Goal: Task Accomplishment & Management: Complete application form

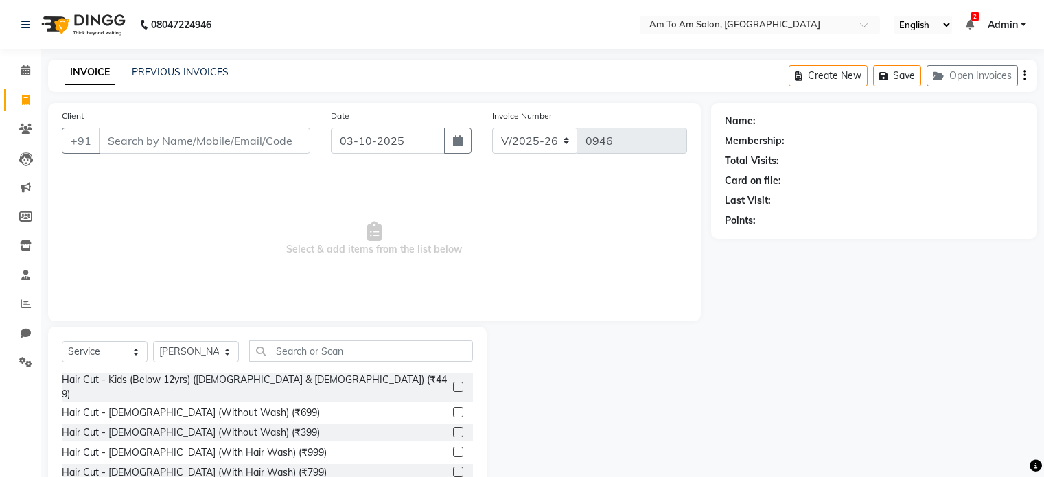
select select "6661"
select select "service"
click at [230, 356] on select "Select Stylist [PERSON_NAME] I [PERSON_NAME] Mahi [PERSON_NAME] Poonam Mam [PER…" at bounding box center [196, 351] width 86 height 21
select select "51655"
click at [153, 342] on select "Select Stylist [PERSON_NAME] I [PERSON_NAME] Mahi [PERSON_NAME] Poonam Mam [PER…" at bounding box center [196, 351] width 86 height 21
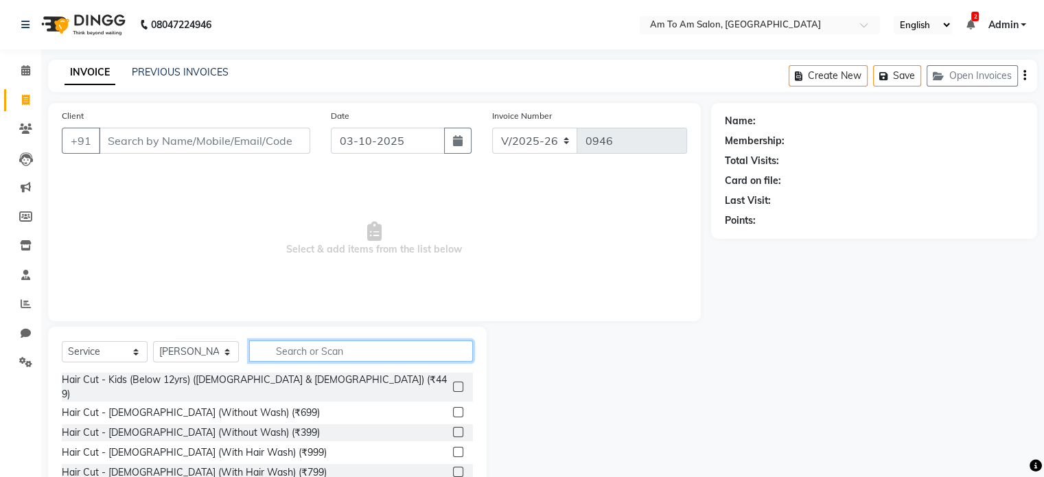
click at [290, 355] on input "text" at bounding box center [361, 351] width 224 height 21
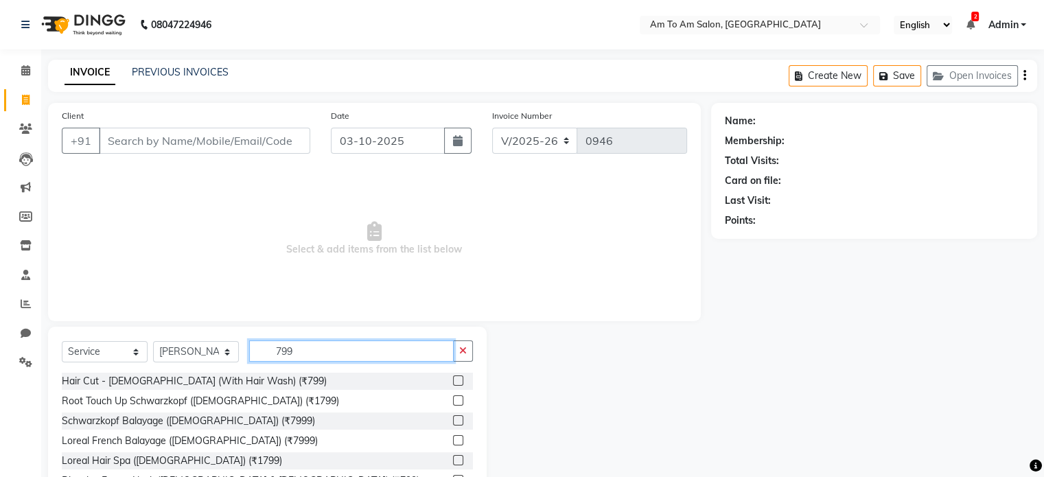
type input "799"
click at [453, 378] on label at bounding box center [458, 381] width 10 height 10
click at [453, 378] on input "checkbox" at bounding box center [457, 381] width 9 height 9
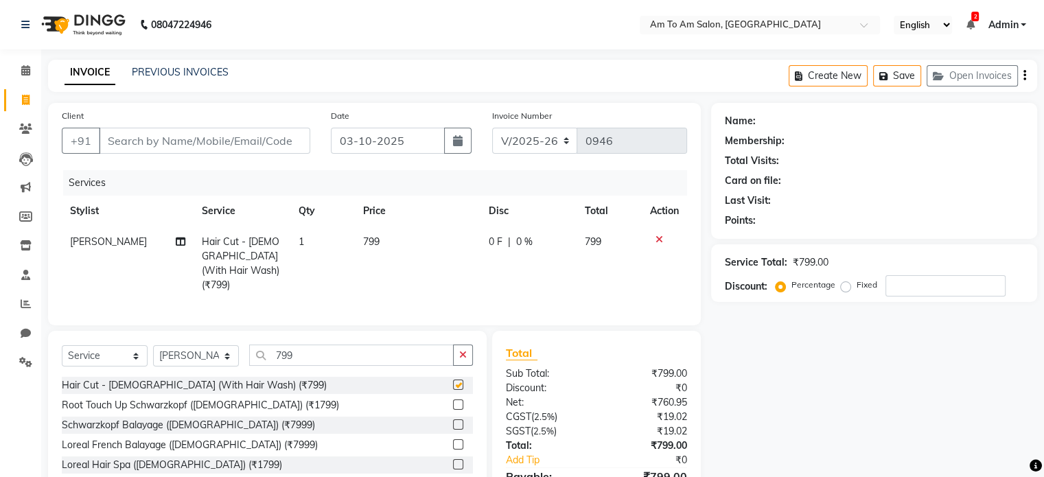
checkbox input "false"
click at [310, 354] on input "799" at bounding box center [351, 355] width 205 height 21
type input "7"
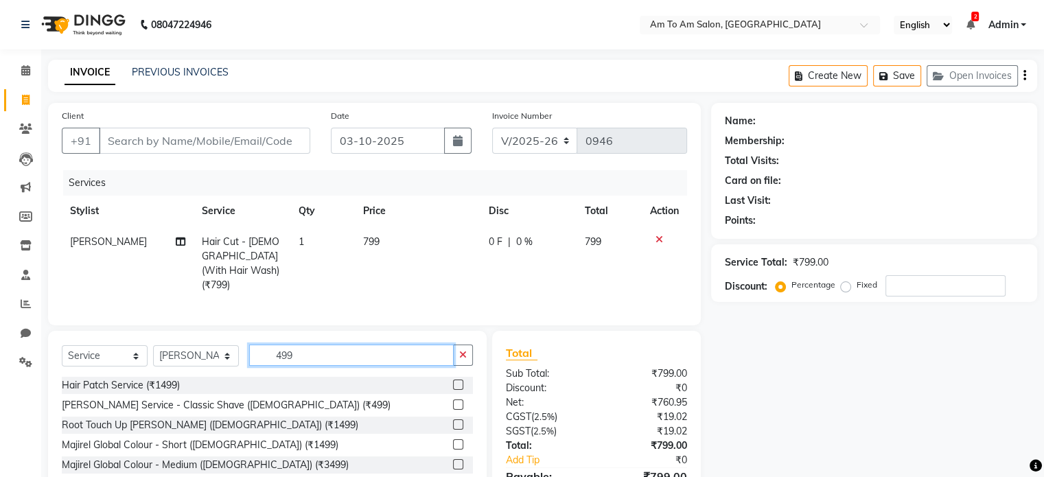
type input "499"
click at [453, 401] on label at bounding box center [458, 405] width 10 height 10
click at [453, 401] on input "checkbox" at bounding box center [457, 405] width 9 height 9
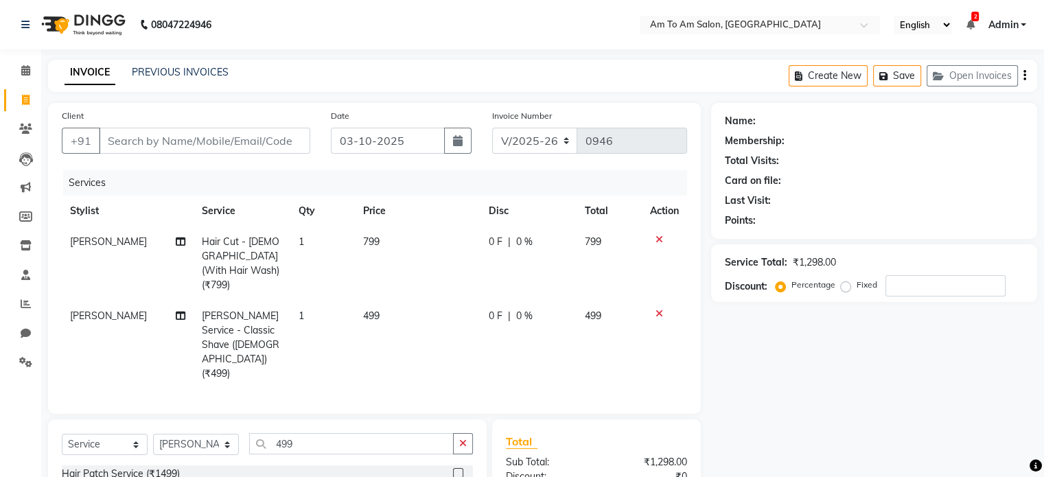
checkbox input "false"
click at [121, 138] on input "Client" at bounding box center [204, 141] width 211 height 26
type input "D"
type input "0"
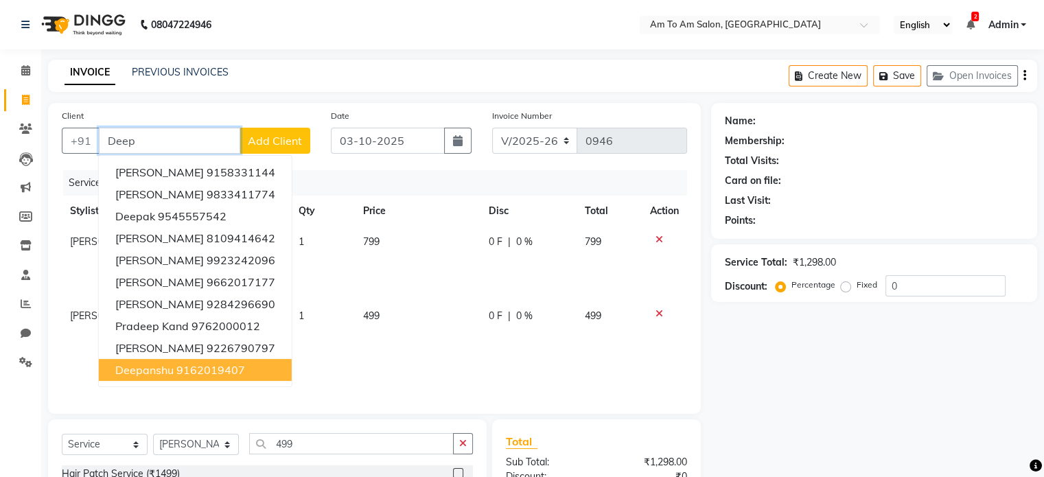
click at [178, 371] on ngb-highlight "9162019407" at bounding box center [210, 370] width 69 height 14
type input "9162019407"
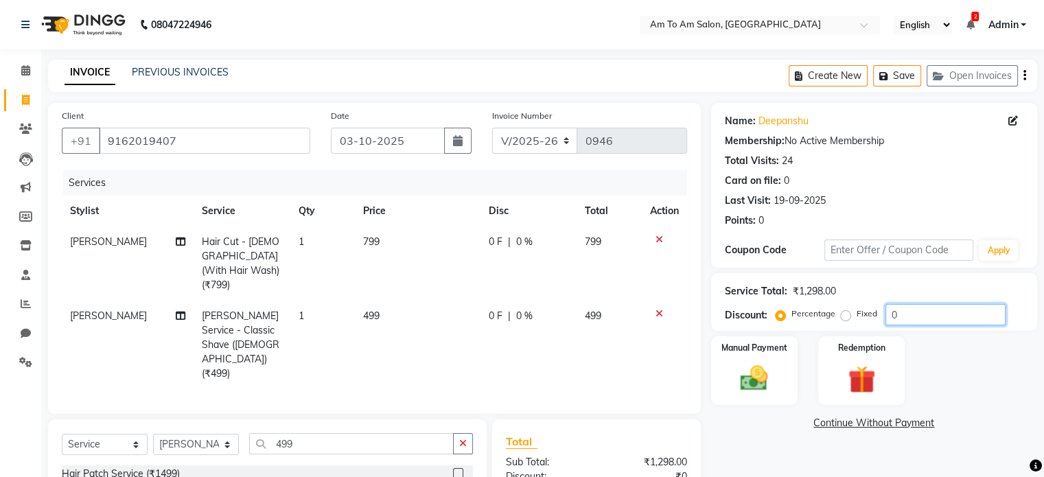
click at [909, 308] on input "0" at bounding box center [946, 314] width 120 height 21
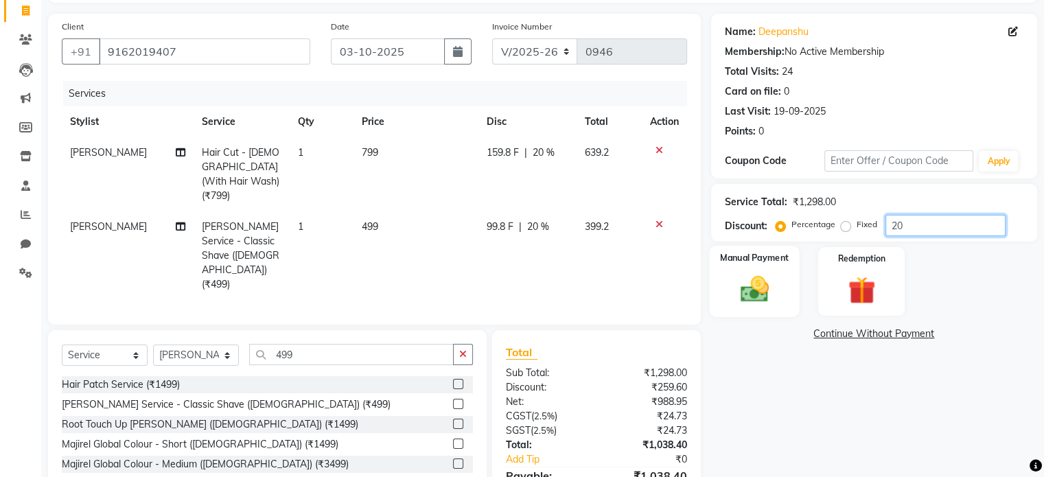
scroll to position [69, 0]
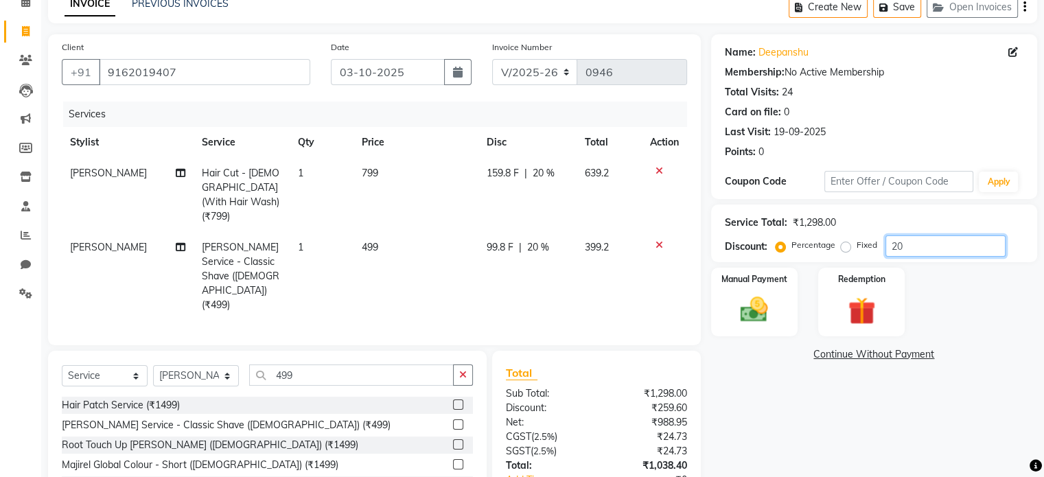
type input "20"
click at [658, 172] on icon at bounding box center [660, 171] width 8 height 10
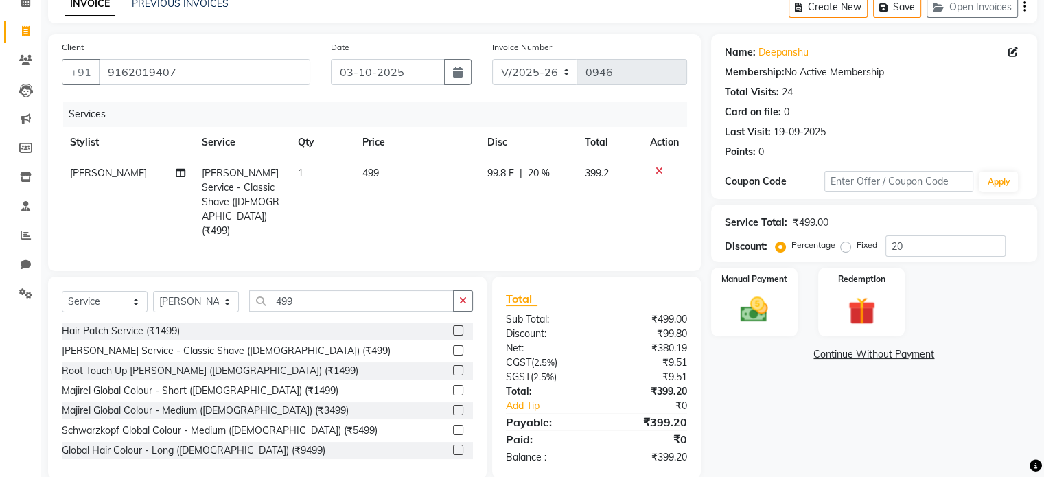
click at [659, 168] on icon at bounding box center [660, 171] width 8 height 10
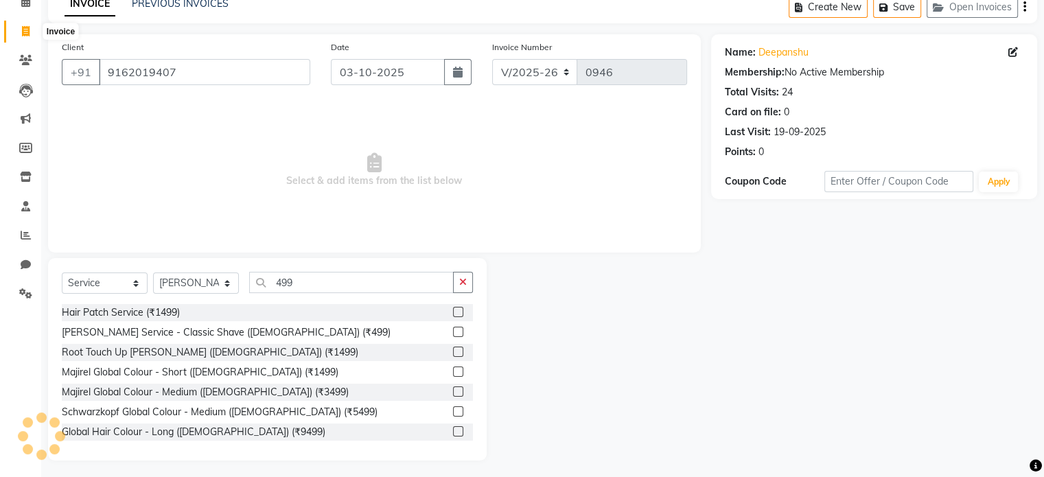
click at [22, 27] on icon at bounding box center [26, 31] width 8 height 10
select select "service"
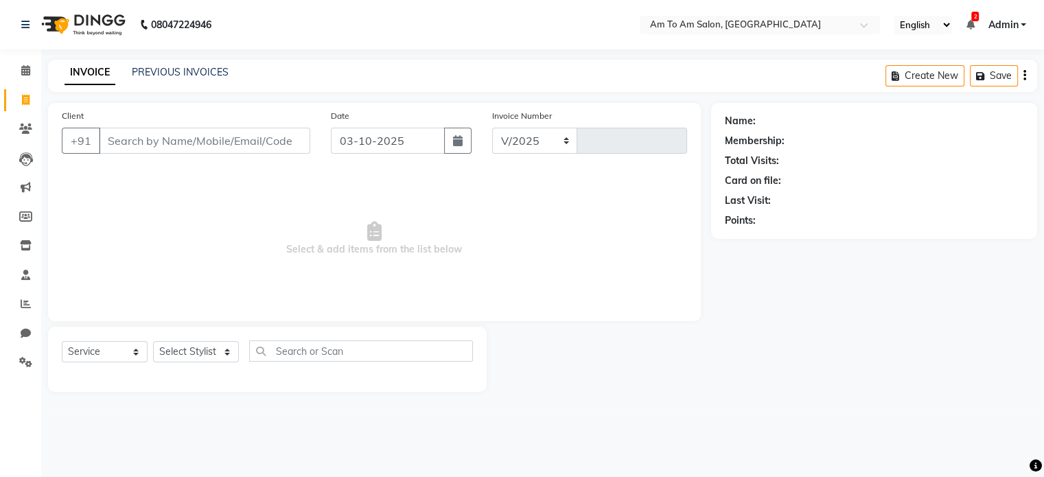
select select "6661"
type input "0946"
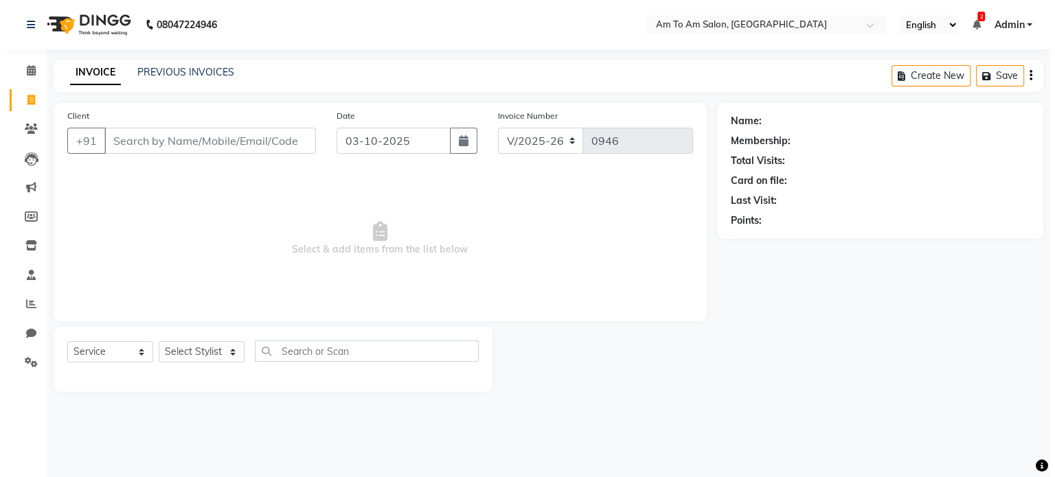
scroll to position [0, 0]
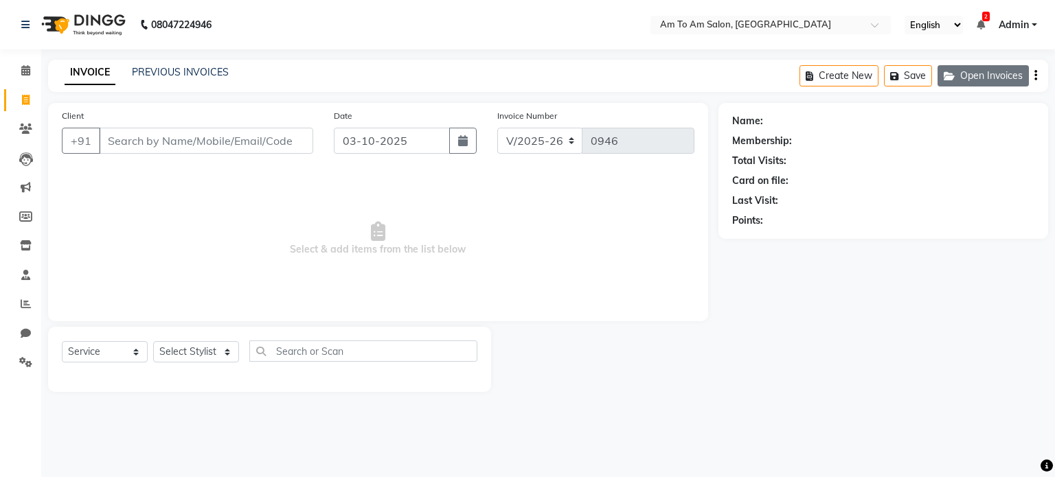
select select "51659"
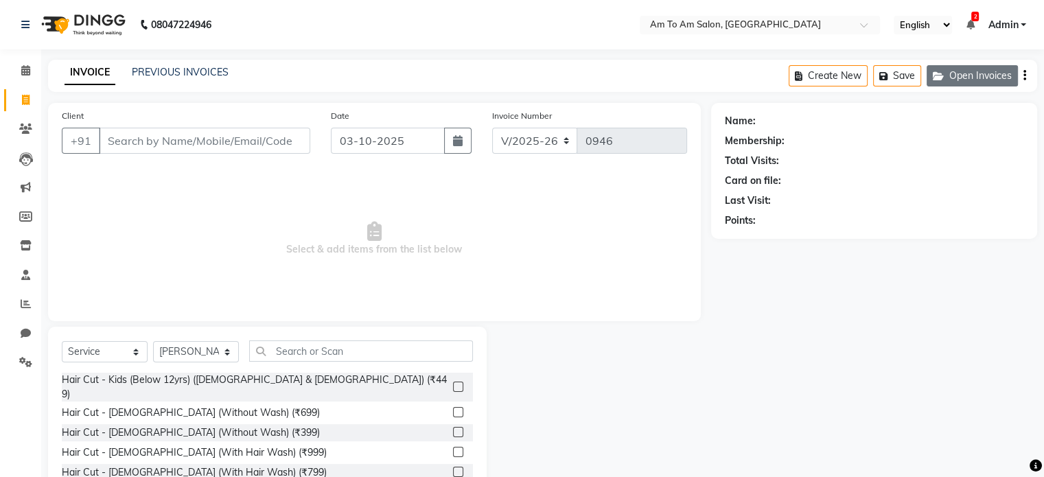
click at [978, 73] on button "Open Invoices" at bounding box center [972, 75] width 91 height 21
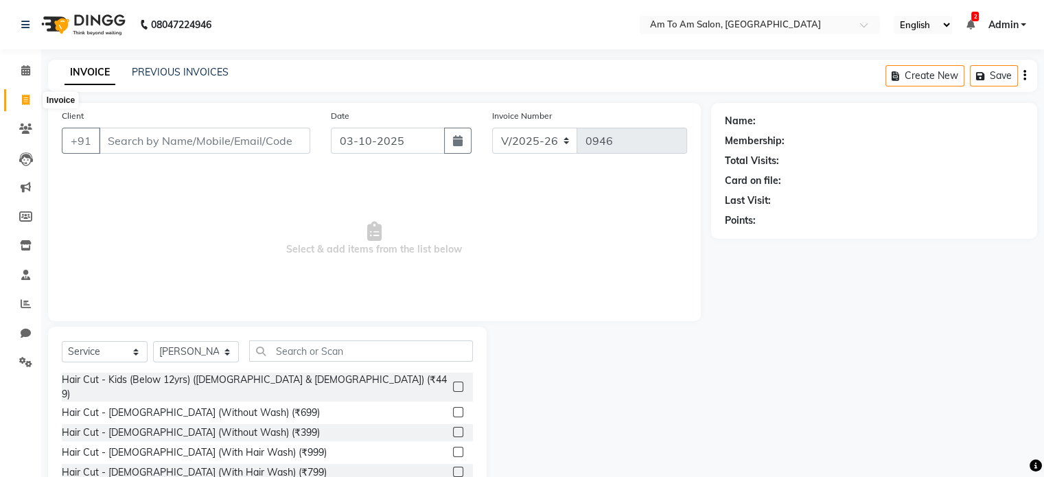
click at [23, 98] on icon at bounding box center [26, 100] width 8 height 10
select select "service"
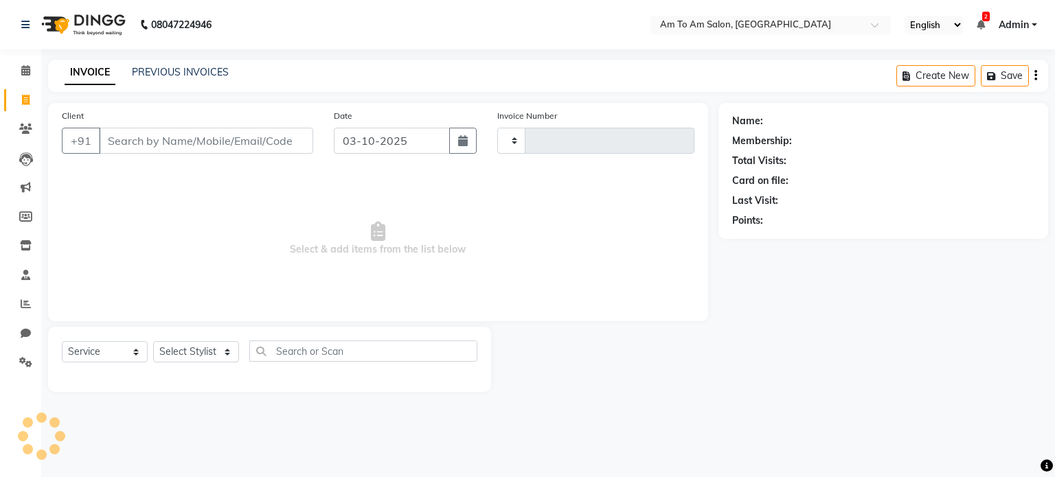
type input "0946"
select select "6661"
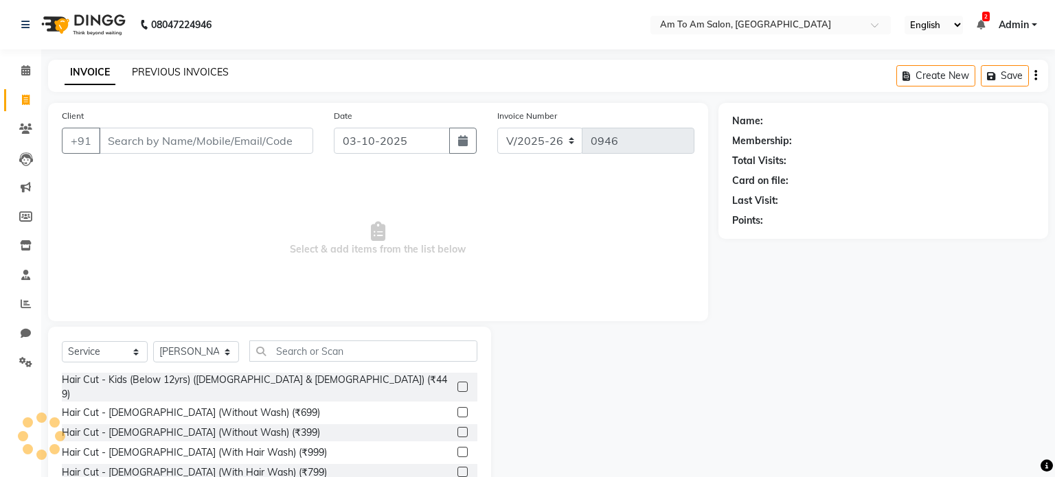
click at [181, 67] on link "PREVIOUS INVOICES" at bounding box center [180, 72] width 97 height 12
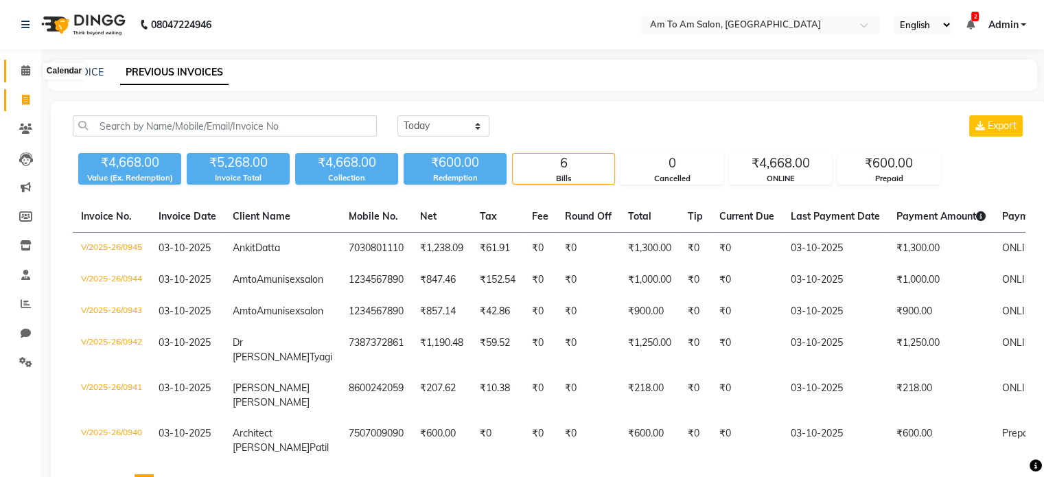
click at [25, 69] on icon at bounding box center [25, 70] width 9 height 10
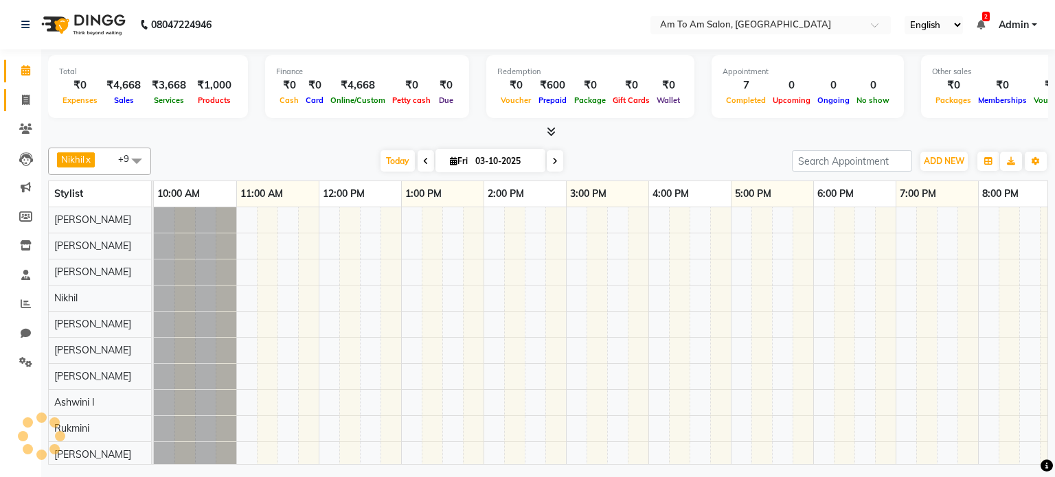
scroll to position [12, 0]
